Goal: Task Accomplishment & Management: Use online tool/utility

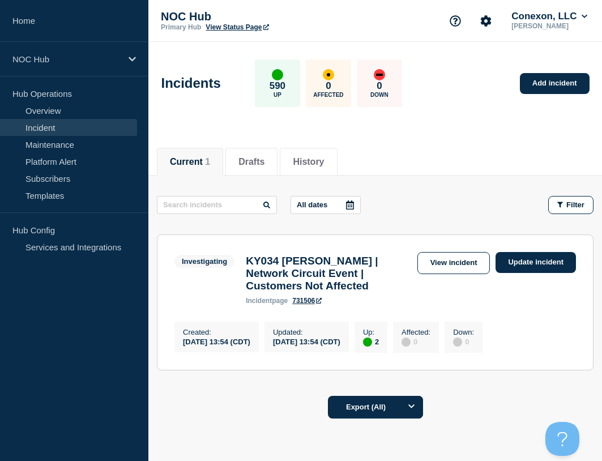
drag, startPoint x: 450, startPoint y: 271, endPoint x: 433, endPoint y: 271, distance: 16.4
click at [449, 271] on link "View incident" at bounding box center [453, 263] width 73 height 22
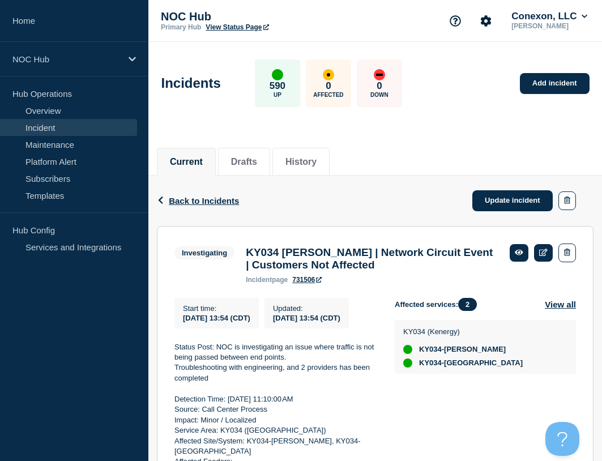
drag, startPoint x: 230, startPoint y: 395, endPoint x: 163, endPoint y: 361, distance: 76.0
click at [163, 361] on section "Investigating KY034 Guffie | Network Circuit Event | Customers Not Affected inc…" at bounding box center [375, 434] width 437 height 416
copy div "Status Post: NOC is investigating an issue where traffic is not being passed be…"
click at [58, 114] on link "Overview" at bounding box center [68, 110] width 137 height 17
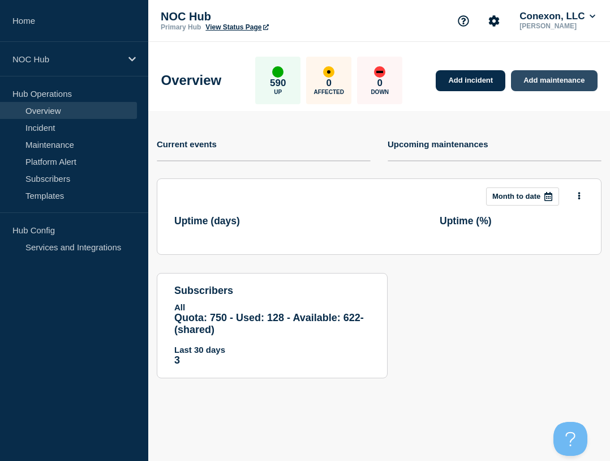
click at [552, 83] on link "Add maintenance" at bounding box center [554, 80] width 86 height 21
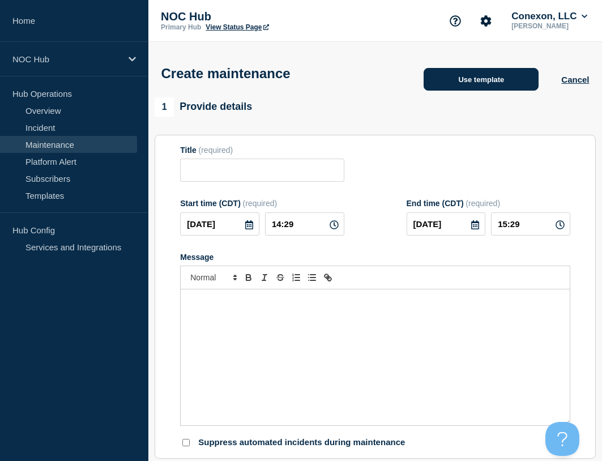
click at [480, 76] on button "Use template" at bounding box center [481, 79] width 115 height 23
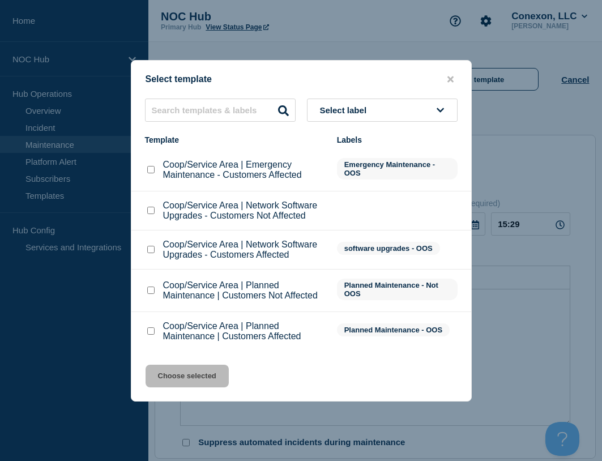
click at [159, 335] on div "Coop/Service Area | Planned Maintenance | Customers Affected" at bounding box center [235, 331] width 181 height 20
click at [152, 334] on input "Coop/Service Area | Planned Maintenance | Customers Affected checkbox" at bounding box center [150, 330] width 7 height 7
checkbox input "true"
drag, startPoint x: 187, startPoint y: 366, endPoint x: 225, endPoint y: 373, distance: 37.9
click at [187, 367] on button "Choose selected" at bounding box center [187, 376] width 83 height 23
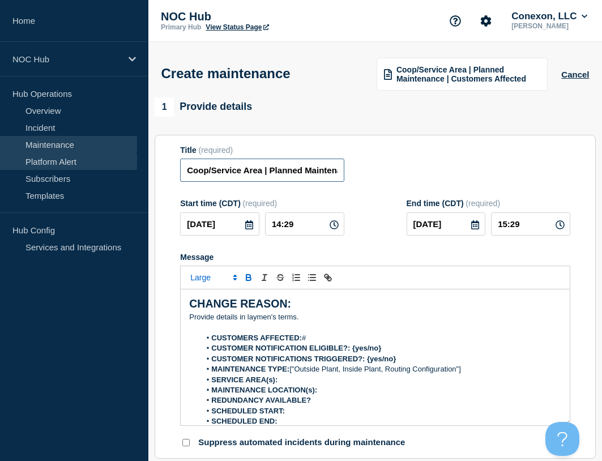
drag, startPoint x: 261, startPoint y: 173, endPoint x: 123, endPoint y: 166, distance: 138.3
type input "GA099 Barnesville | Planned Maintenance | Customers Affected"
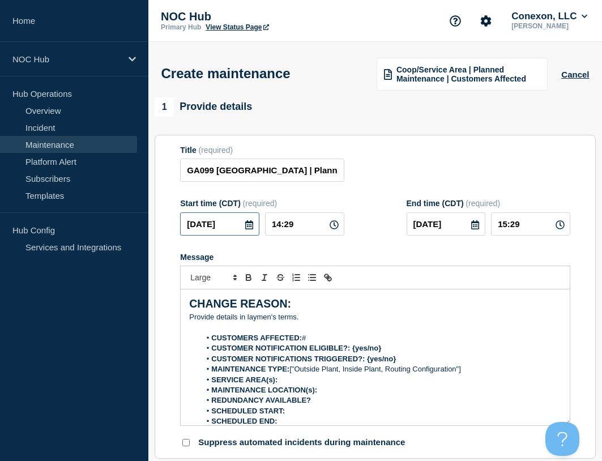
click at [238, 232] on input "2025-10-09" at bounding box center [219, 223] width 79 height 23
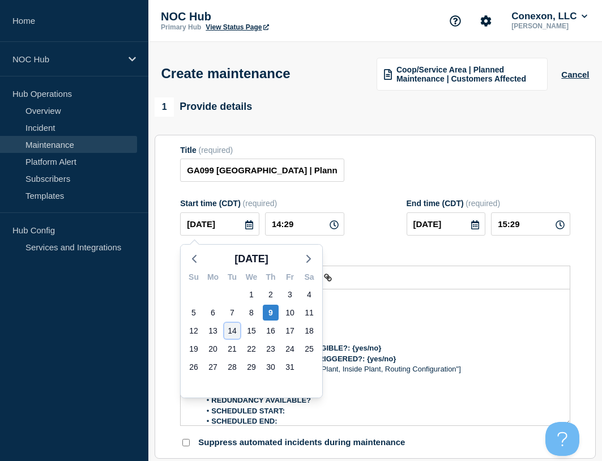
click at [237, 329] on div "14" at bounding box center [232, 331] width 16 height 16
type input "2025-10-14"
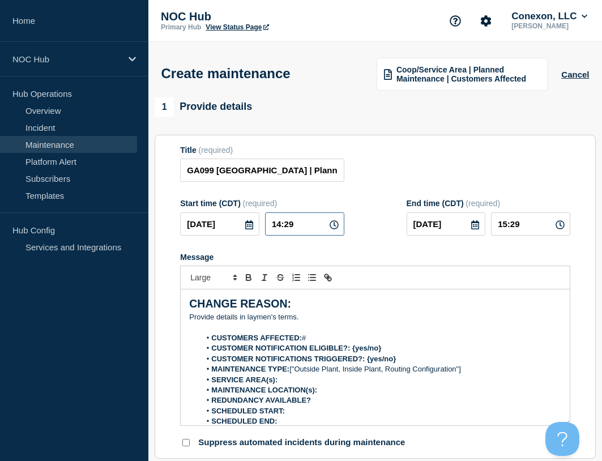
drag, startPoint x: 309, startPoint y: 229, endPoint x: 228, endPoint y: 231, distance: 80.4
click at [228, 231] on div "2025-10-14 14:29" at bounding box center [262, 223] width 164 height 23
type input "22:00"
type input "01:00"
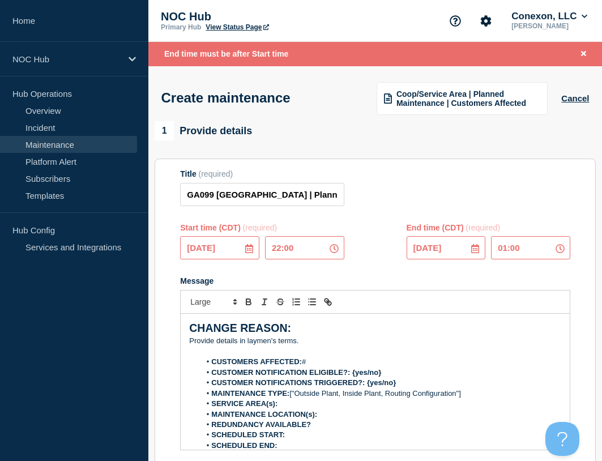
click at [422, 254] on input "2025-10-14" at bounding box center [446, 247] width 79 height 23
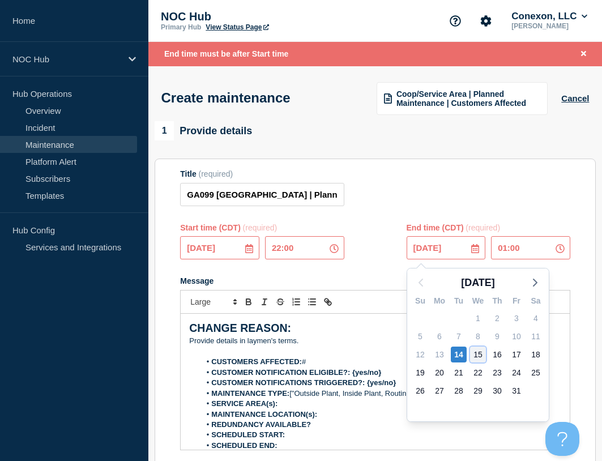
click at [478, 356] on div "15" at bounding box center [478, 355] width 16 height 16
type input "2025-10-15"
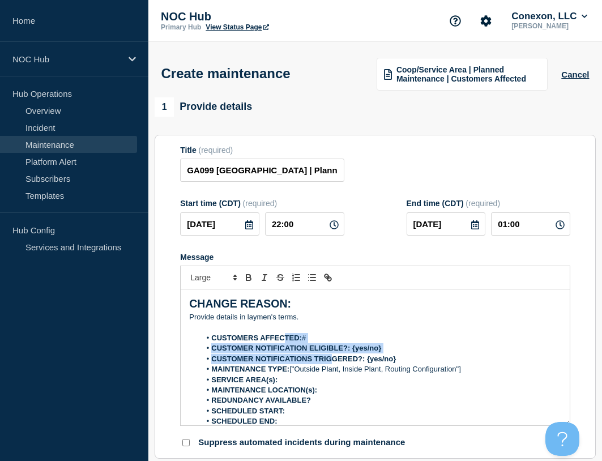
drag, startPoint x: 332, startPoint y: 356, endPoint x: 284, endPoint y: 334, distance: 53.7
click at [284, 335] on ol "CUSTOMERS AFFECTED: # CUSTOMER NOTIFICATION ELIGIBLE?: {yes/no} CUSTOMER NOTIFI…" at bounding box center [375, 385] width 372 height 105
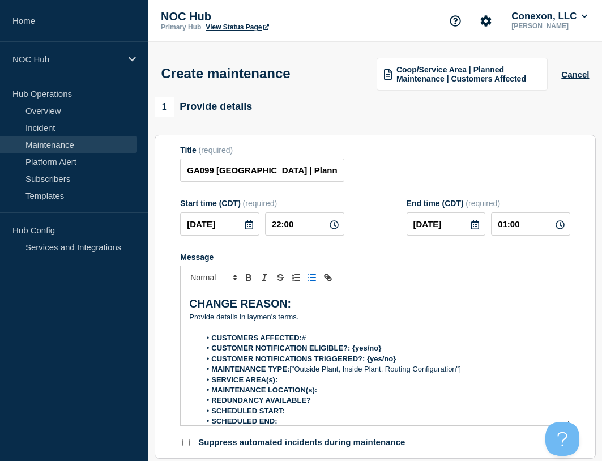
click at [305, 320] on p "﻿Provide details in laymen's terms." at bounding box center [375, 317] width 372 height 10
drag, startPoint x: 215, startPoint y: 302, endPoint x: 134, endPoint y: 275, distance: 85.8
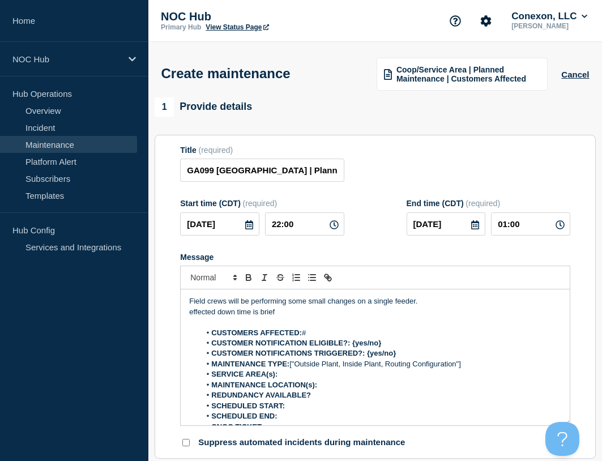
click at [326, 338] on li "CUSTOMERS AFFECTED: #" at bounding box center [380, 333] width 361 height 10
drag, startPoint x: 398, startPoint y: 346, endPoint x: 353, endPoint y: 348, distance: 44.8
click at [353, 348] on li "CUSTOMER NOTIFICATION ELIGIBLE?: {yes/no}" at bounding box center [380, 343] width 361 height 10
drag, startPoint x: 398, startPoint y: 355, endPoint x: 366, endPoint y: 359, distance: 32.0
click at [366, 358] on li "CUSTOMER NOTIFICATIONS TRIGGERED?: {yes/no}" at bounding box center [380, 353] width 361 height 10
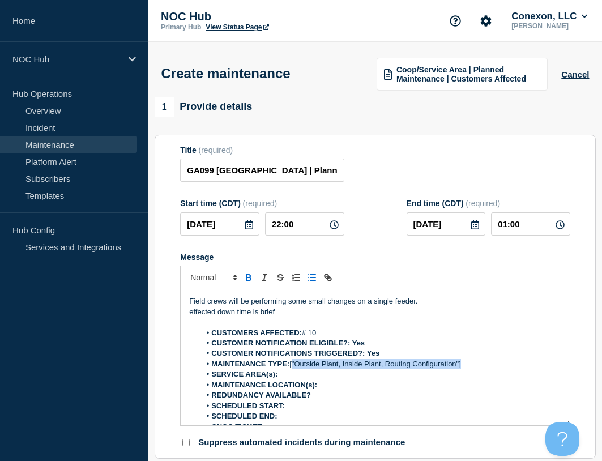
drag, startPoint x: 484, startPoint y: 370, endPoint x: 293, endPoint y: 366, distance: 191.5
click at [293, 366] on li "MAINTENANCE TYPE: ["Outside Plant, Inside Plant, Routing Configuration"]" at bounding box center [380, 364] width 361 height 10
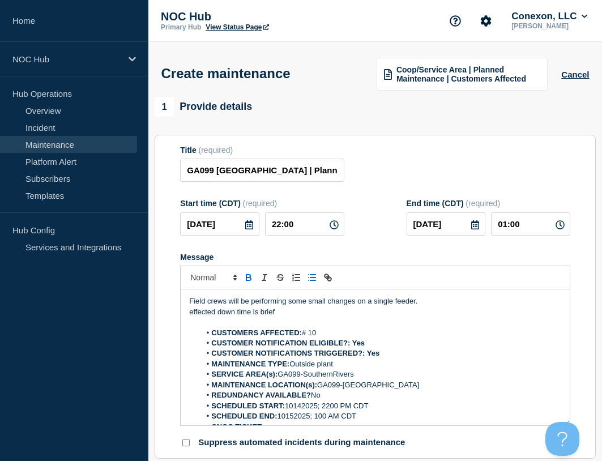
scroll to position [6, 0]
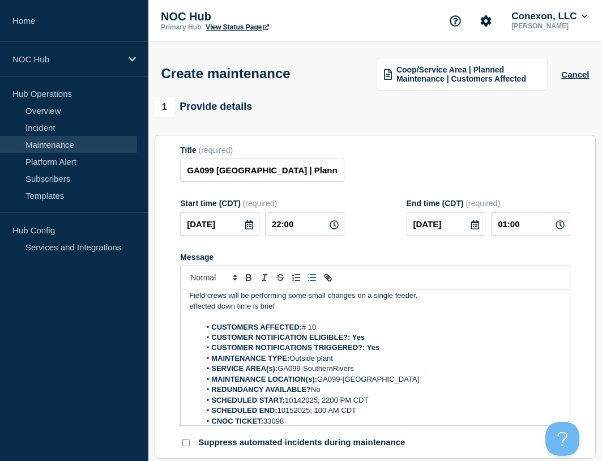
click at [419, 157] on div "Title (required) GA099 Barnesville | Planned Maintenance | Customers Affected" at bounding box center [375, 164] width 390 height 37
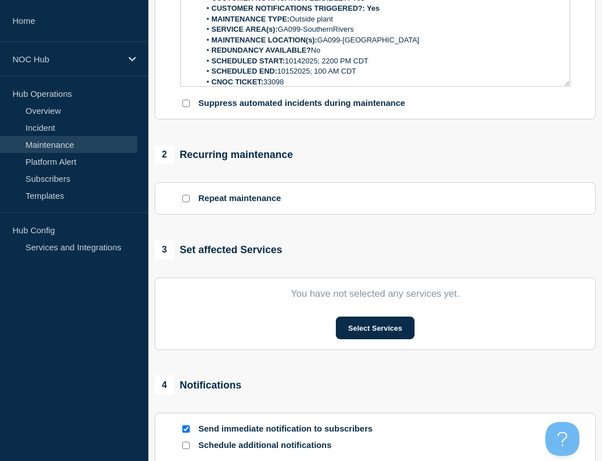
scroll to position [340, 0]
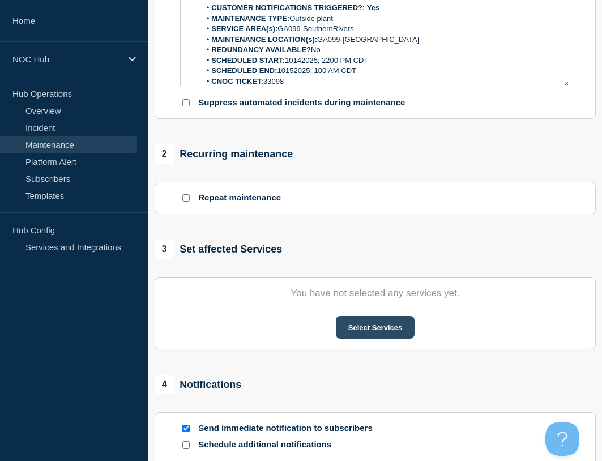
click at [366, 327] on button "Select Services" at bounding box center [375, 327] width 79 height 23
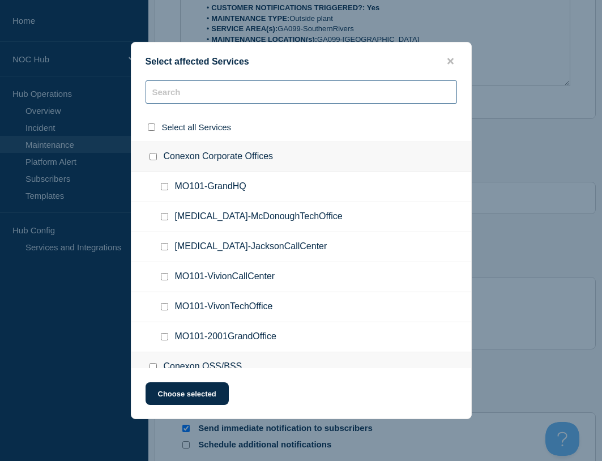
click at [216, 99] on input "text" at bounding box center [301, 91] width 311 height 23
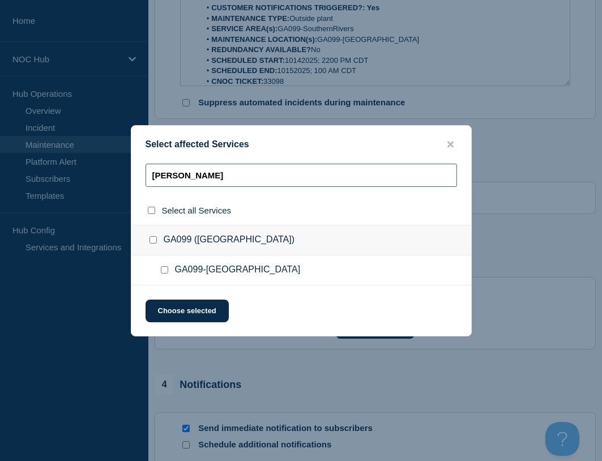
type input "barnes"
click at [167, 270] on input "GA099-Barnesville checkbox" at bounding box center [164, 269] width 7 height 7
checkbox input "true"
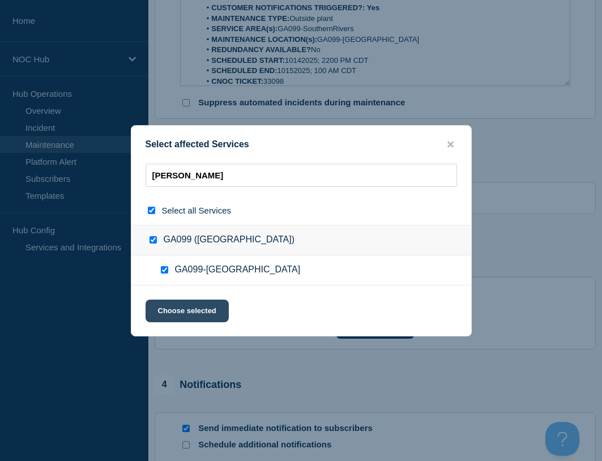
click at [206, 302] on div "Select affected Services barnes Select all Services GA099 (Southern Rivers) GA0…" at bounding box center [301, 230] width 341 height 211
click at [214, 310] on button "Choose selected" at bounding box center [187, 311] width 83 height 23
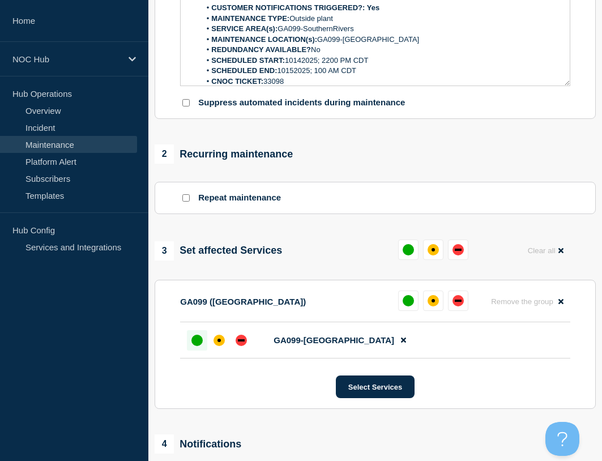
click at [194, 346] on div "up" at bounding box center [196, 340] width 11 height 11
click at [245, 346] on div "down" at bounding box center [241, 340] width 11 height 11
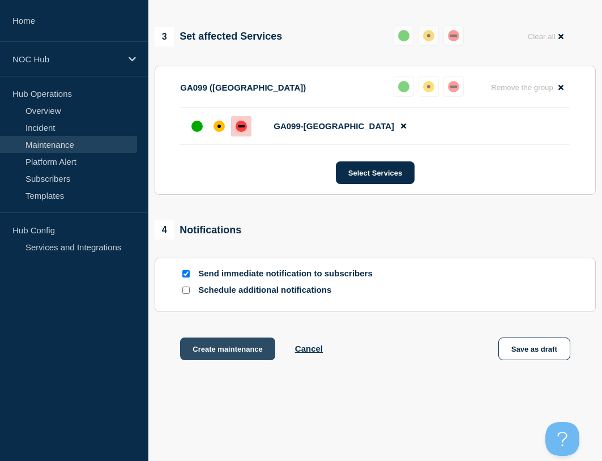
scroll to position [566, 0]
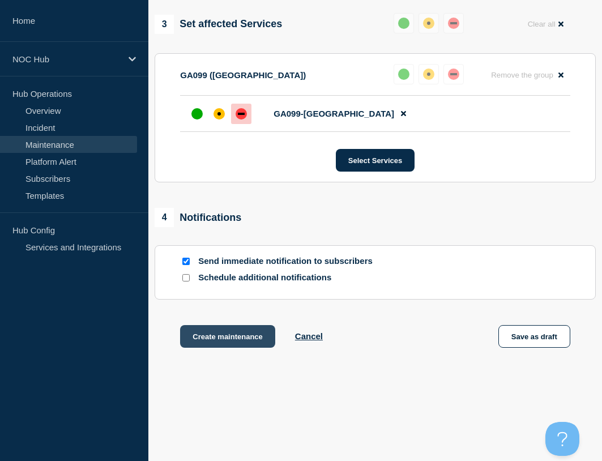
click at [220, 344] on button "Create maintenance" at bounding box center [227, 336] width 95 height 23
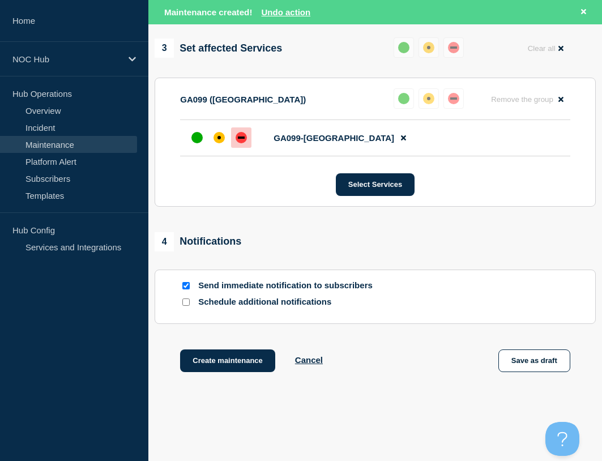
scroll to position [591, 0]
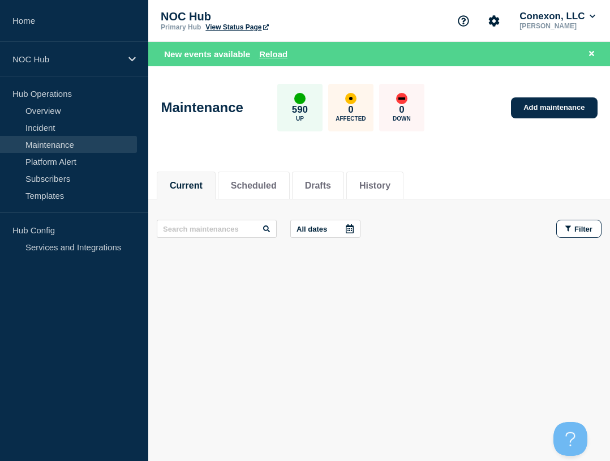
click at [275, 304] on div "Current Scheduled Drafts History Current Scheduled Drafts History All dates Fil…" at bounding box center [379, 256] width 462 height 193
